Goal: Task Accomplishment & Management: Complete application form

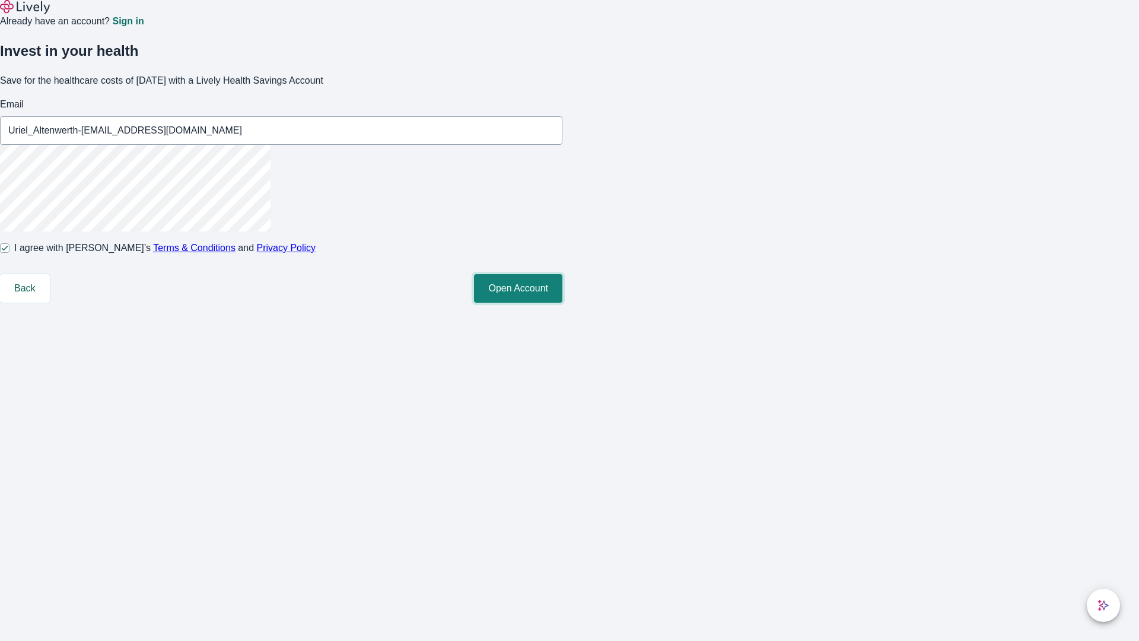
click at [562, 302] on button "Open Account" at bounding box center [518, 288] width 88 height 28
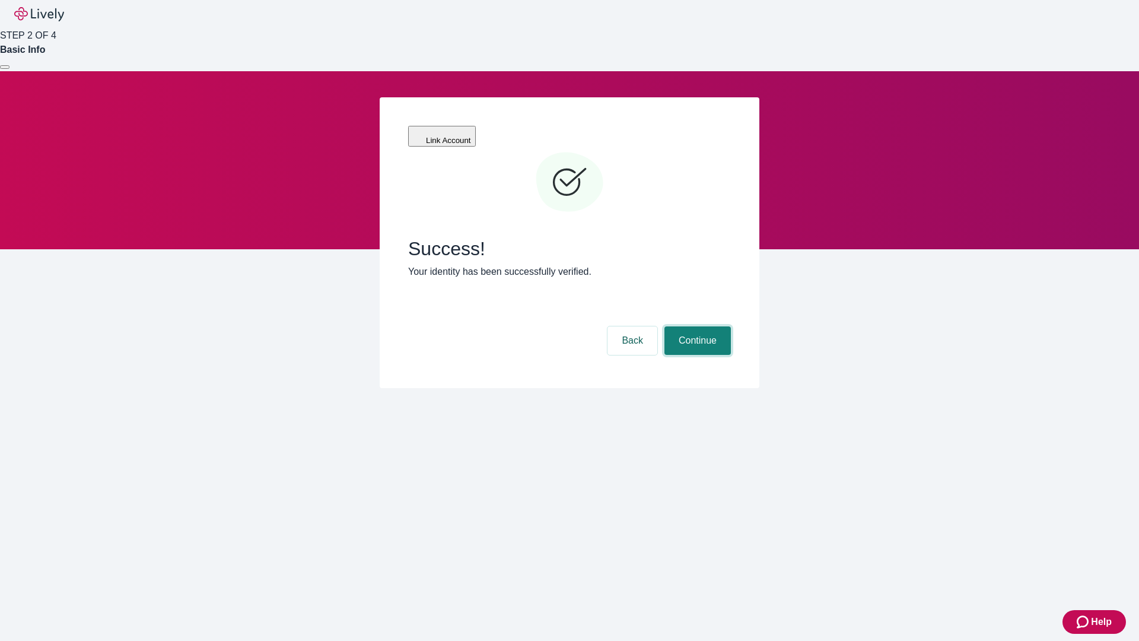
click at [696, 326] on button "Continue" at bounding box center [697, 340] width 66 height 28
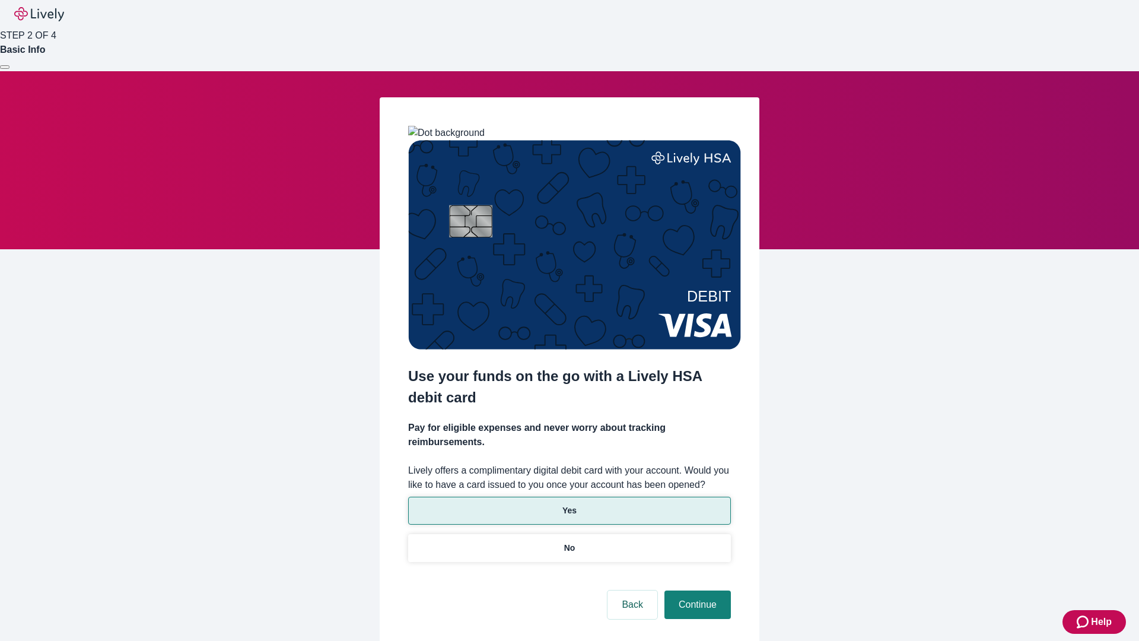
click at [569, 504] on p "Yes" at bounding box center [569, 510] width 14 height 12
click at [696, 590] on button "Continue" at bounding box center [697, 604] width 66 height 28
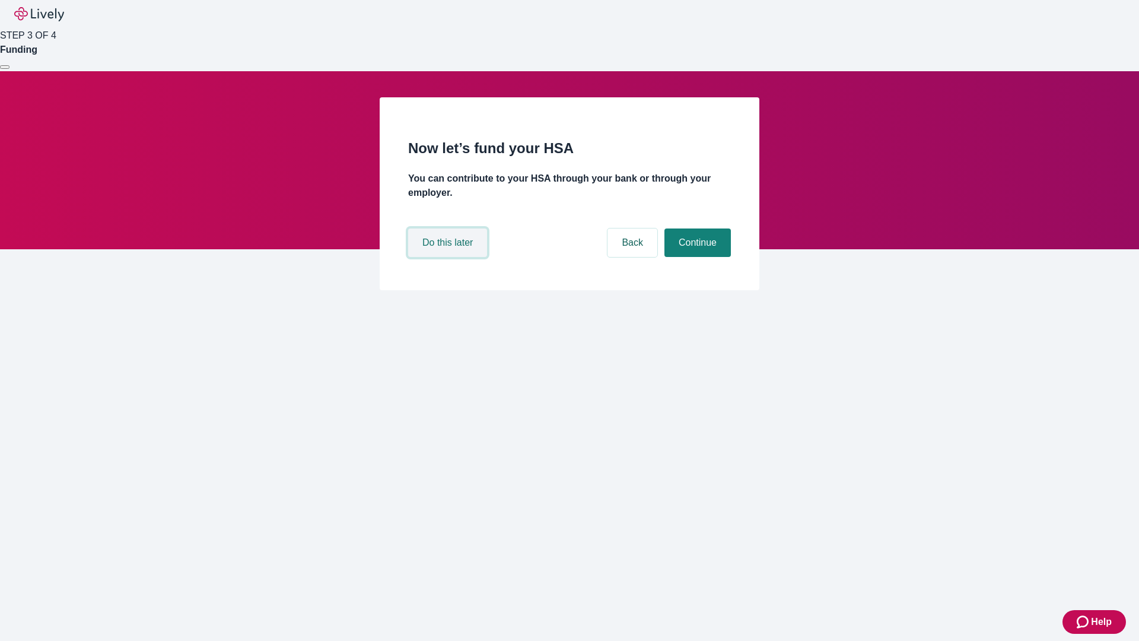
click at [449, 257] on button "Do this later" at bounding box center [447, 242] width 79 height 28
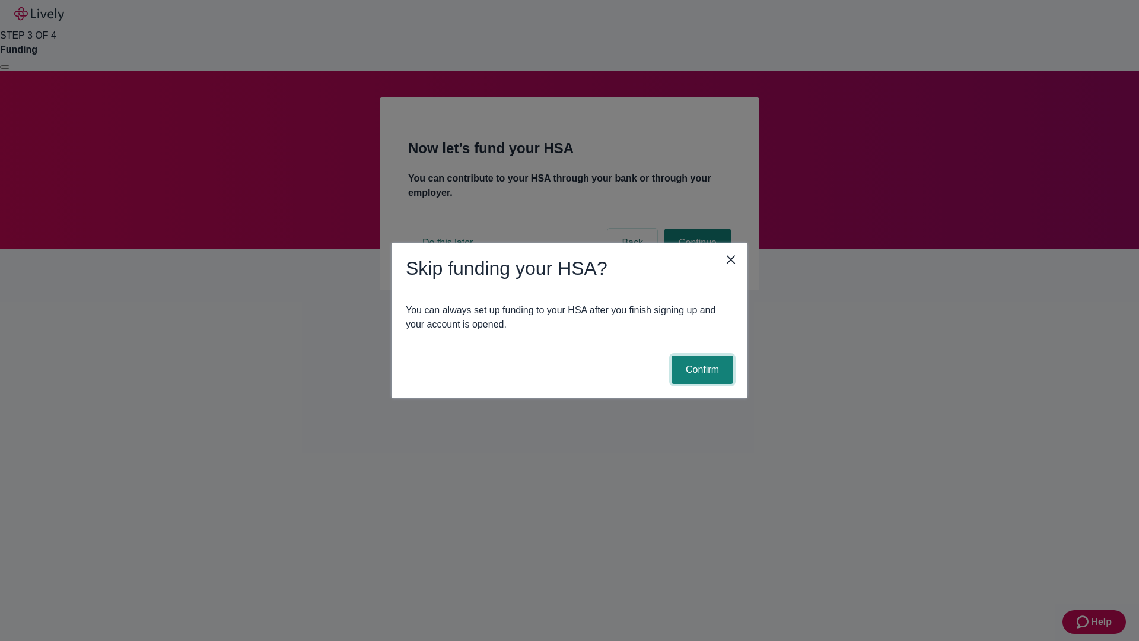
click at [700, 370] on button "Confirm" at bounding box center [702, 369] width 62 height 28
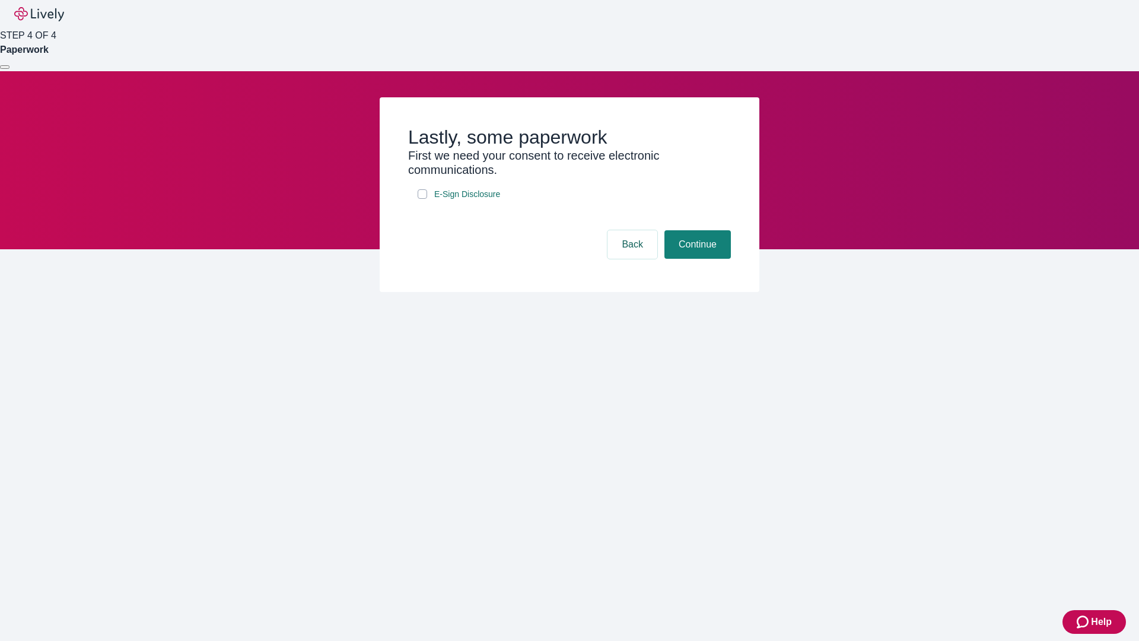
click at [422, 199] on input "E-Sign Disclosure" at bounding box center [422, 193] width 9 height 9
checkbox input "true"
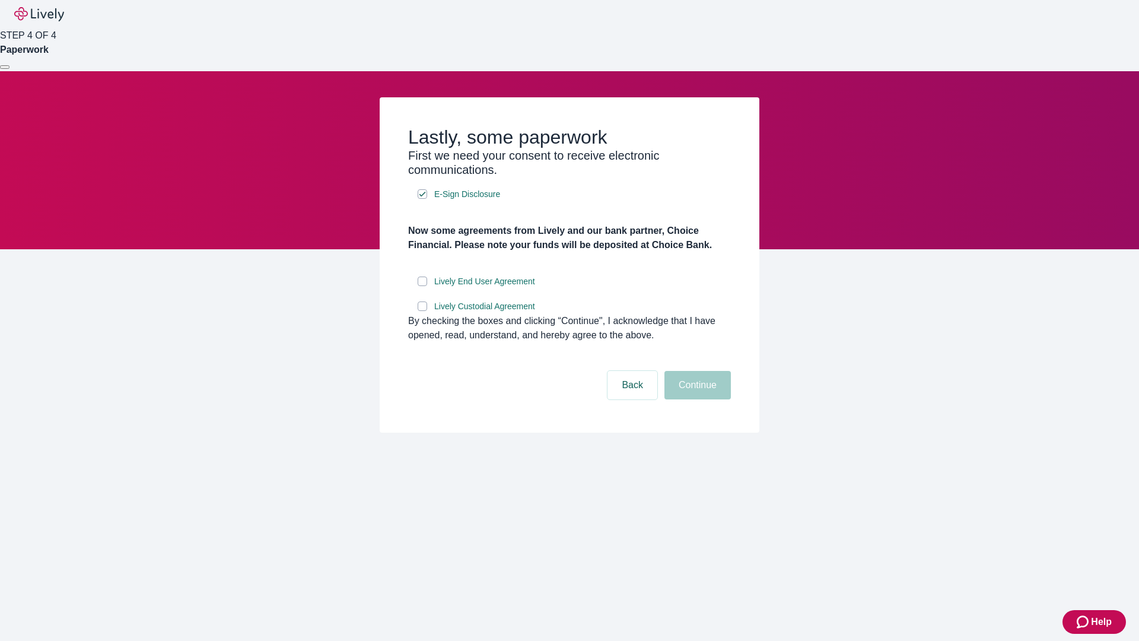
click at [422, 286] on input "Lively End User Agreement" at bounding box center [422, 280] width 9 height 9
checkbox input "true"
click at [422, 311] on input "Lively Custodial Agreement" at bounding box center [422, 305] width 9 height 9
checkbox input "true"
click at [696, 399] on button "Continue" at bounding box center [697, 385] width 66 height 28
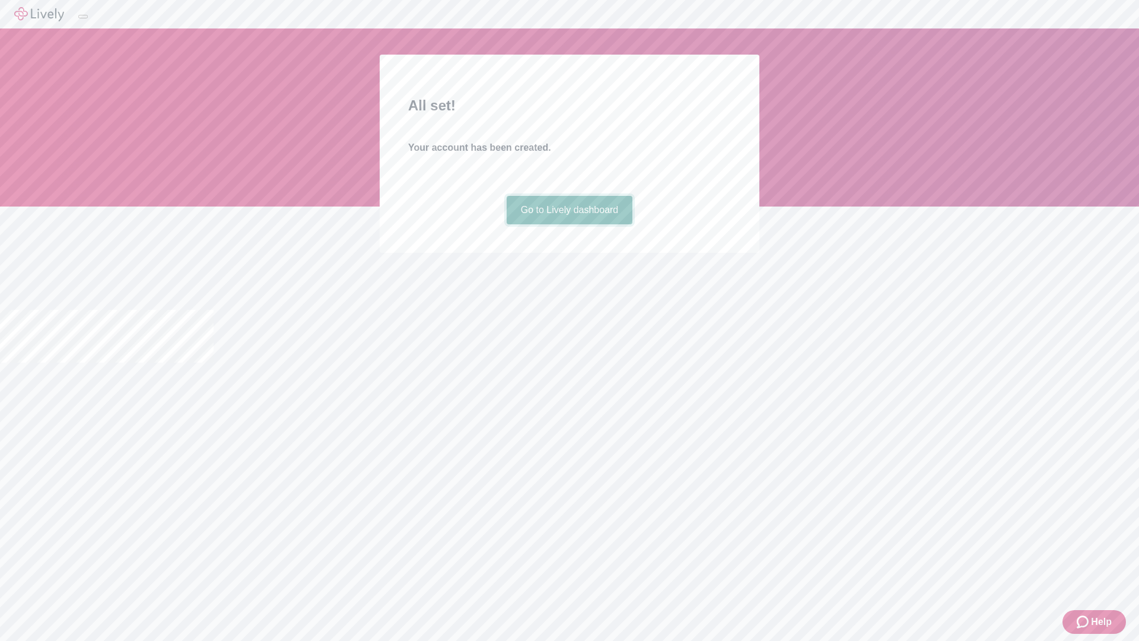
click at [569, 224] on link "Go to Lively dashboard" at bounding box center [570, 210] width 126 height 28
